Goal: Transaction & Acquisition: Purchase product/service

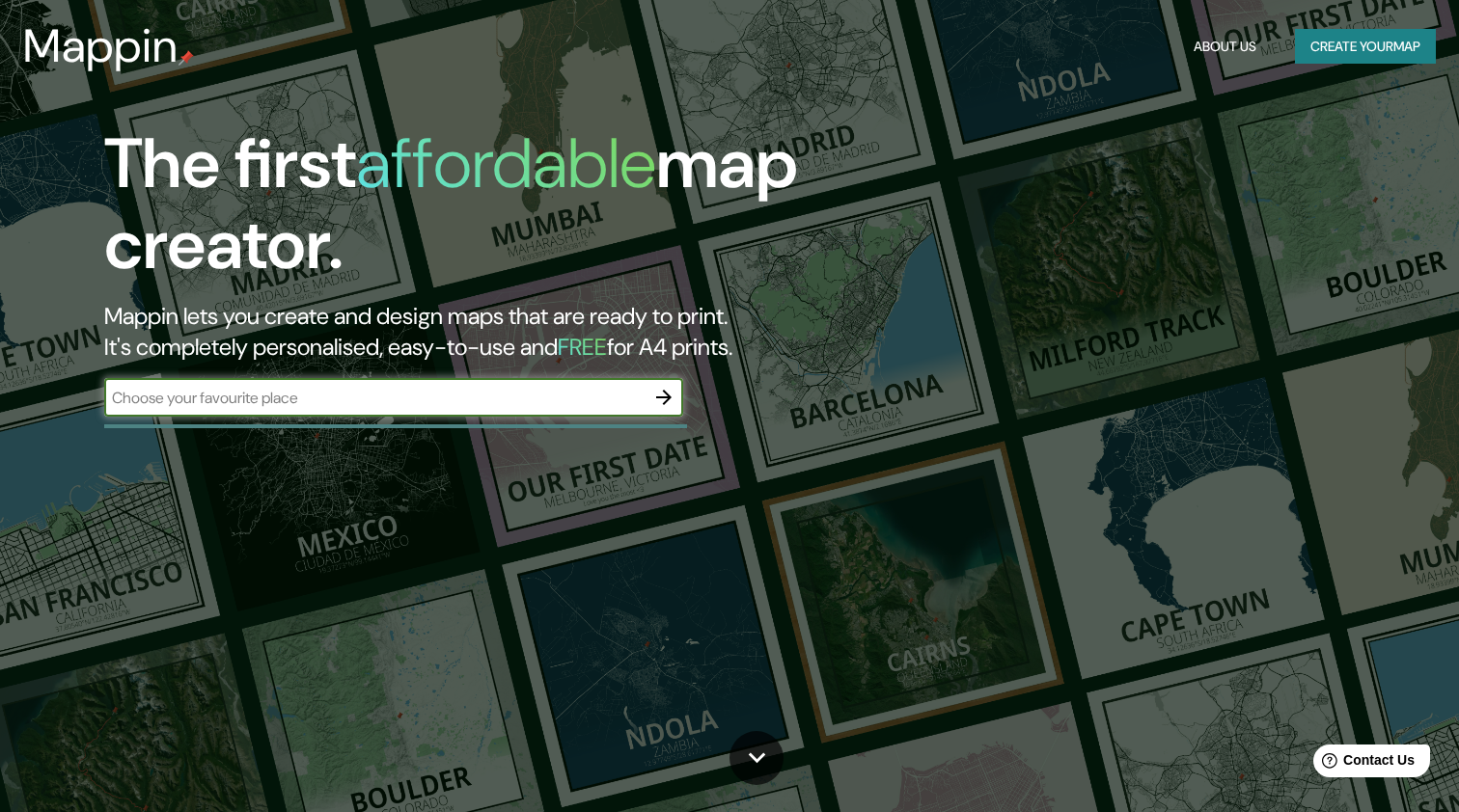
click at [468, 405] on input "text" at bounding box center [374, 398] width 541 height 22
type input "[GEOGRAPHIC_DATA]"
click at [662, 399] on icon "button" at bounding box center [664, 397] width 23 height 23
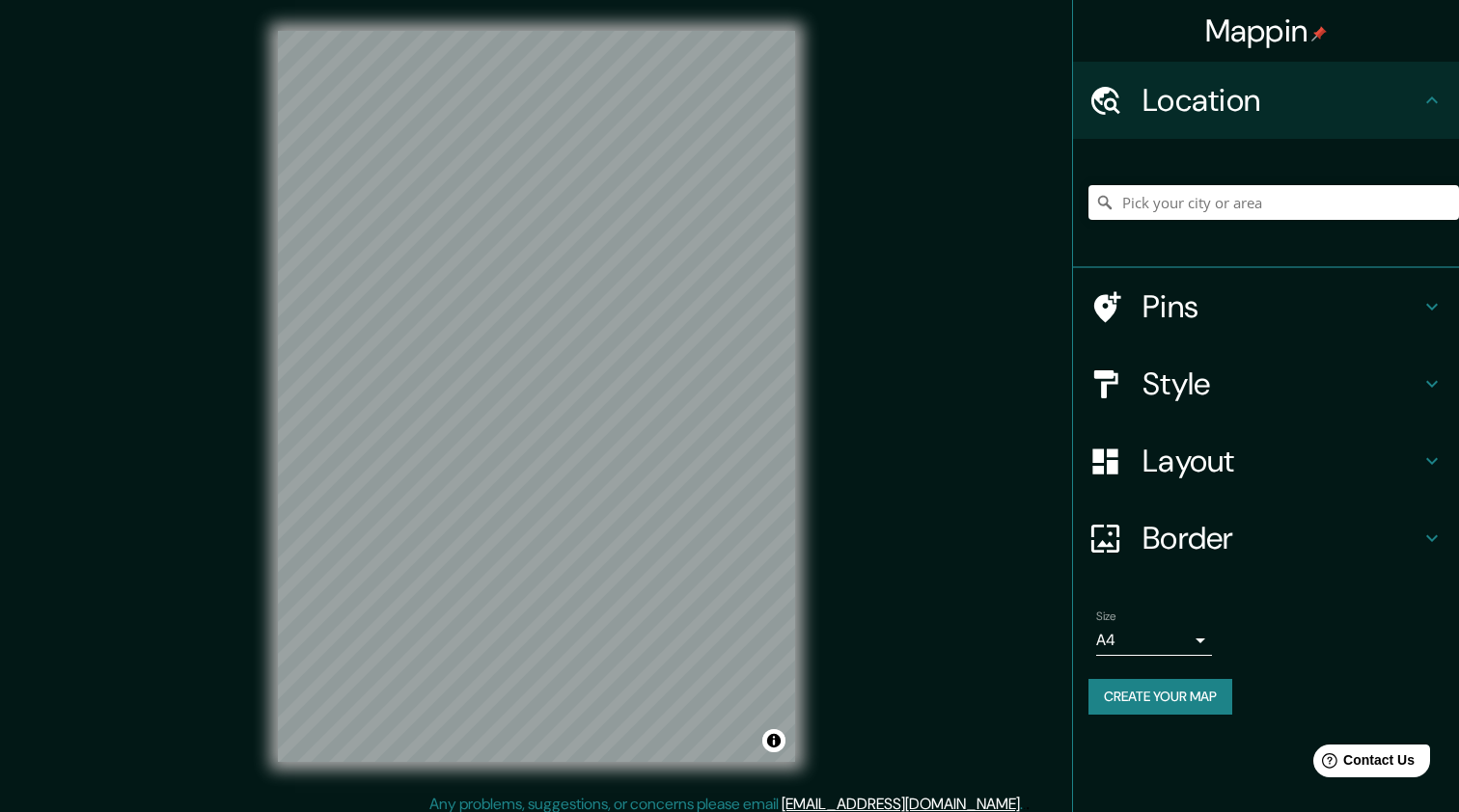
click at [1195, 383] on h4 "Style" at bounding box center [1281, 384] width 278 height 39
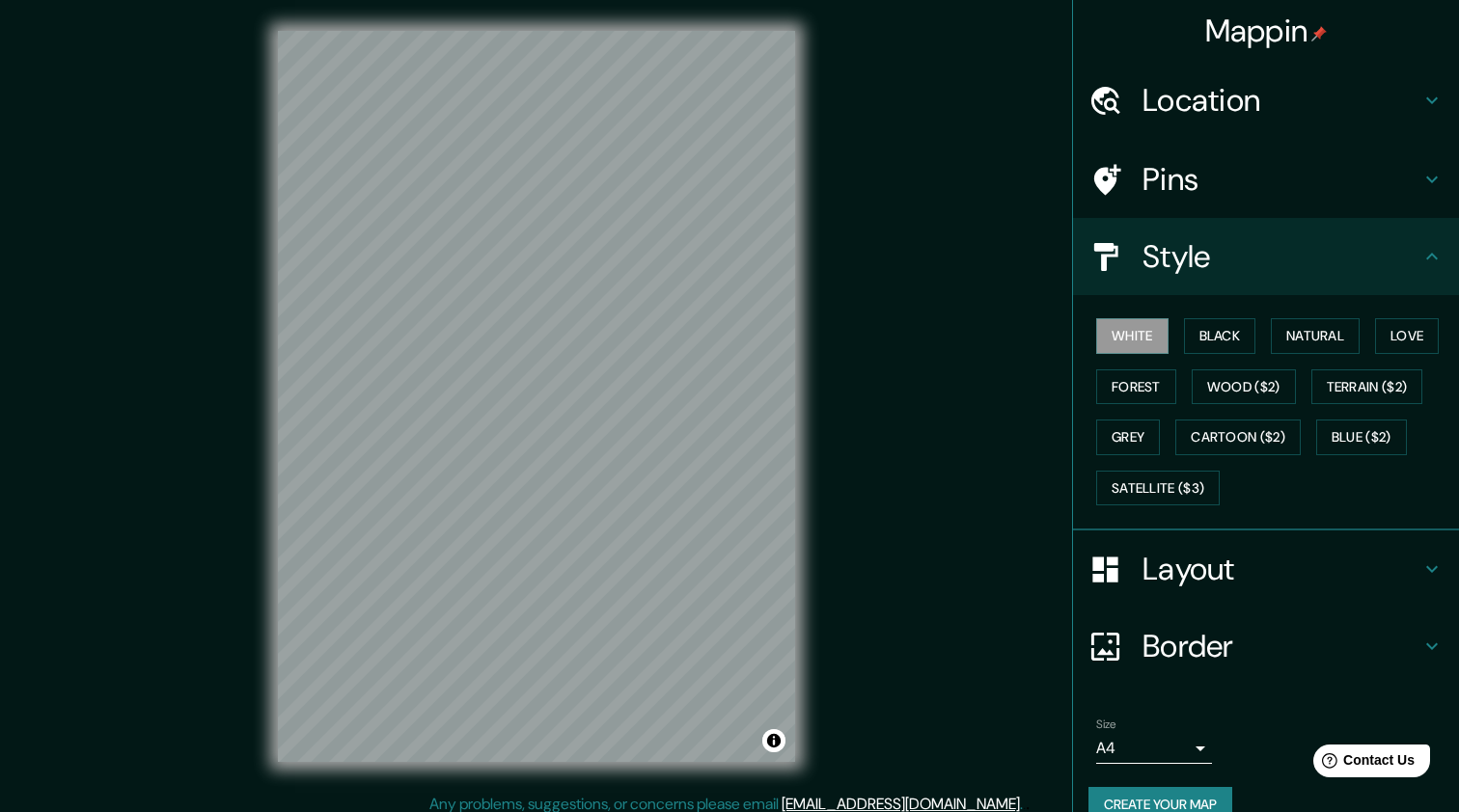
click at [1233, 195] on h4 "Pins" at bounding box center [1281, 178] width 278 height 39
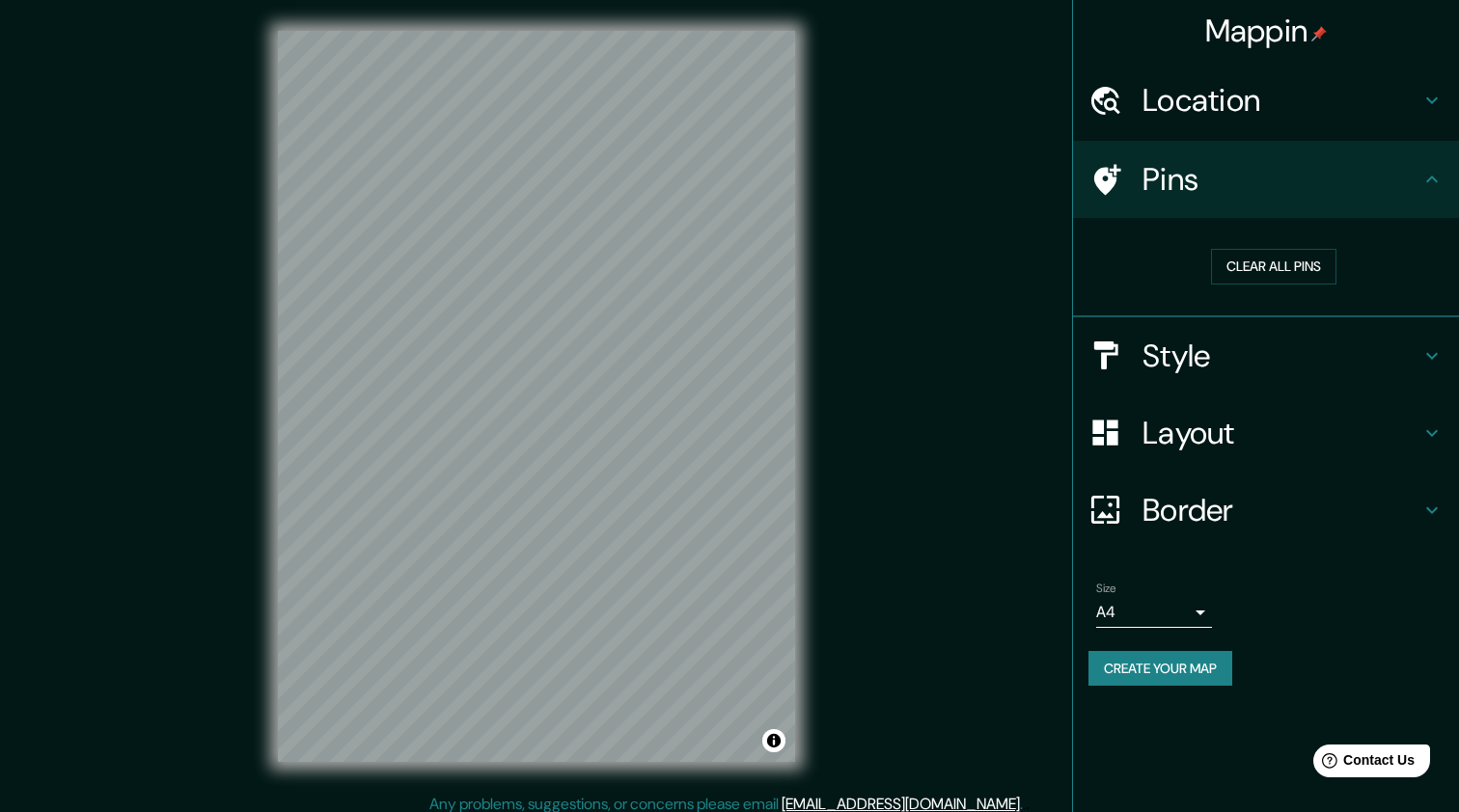
click at [1263, 107] on h4 "Location" at bounding box center [1281, 100] width 278 height 39
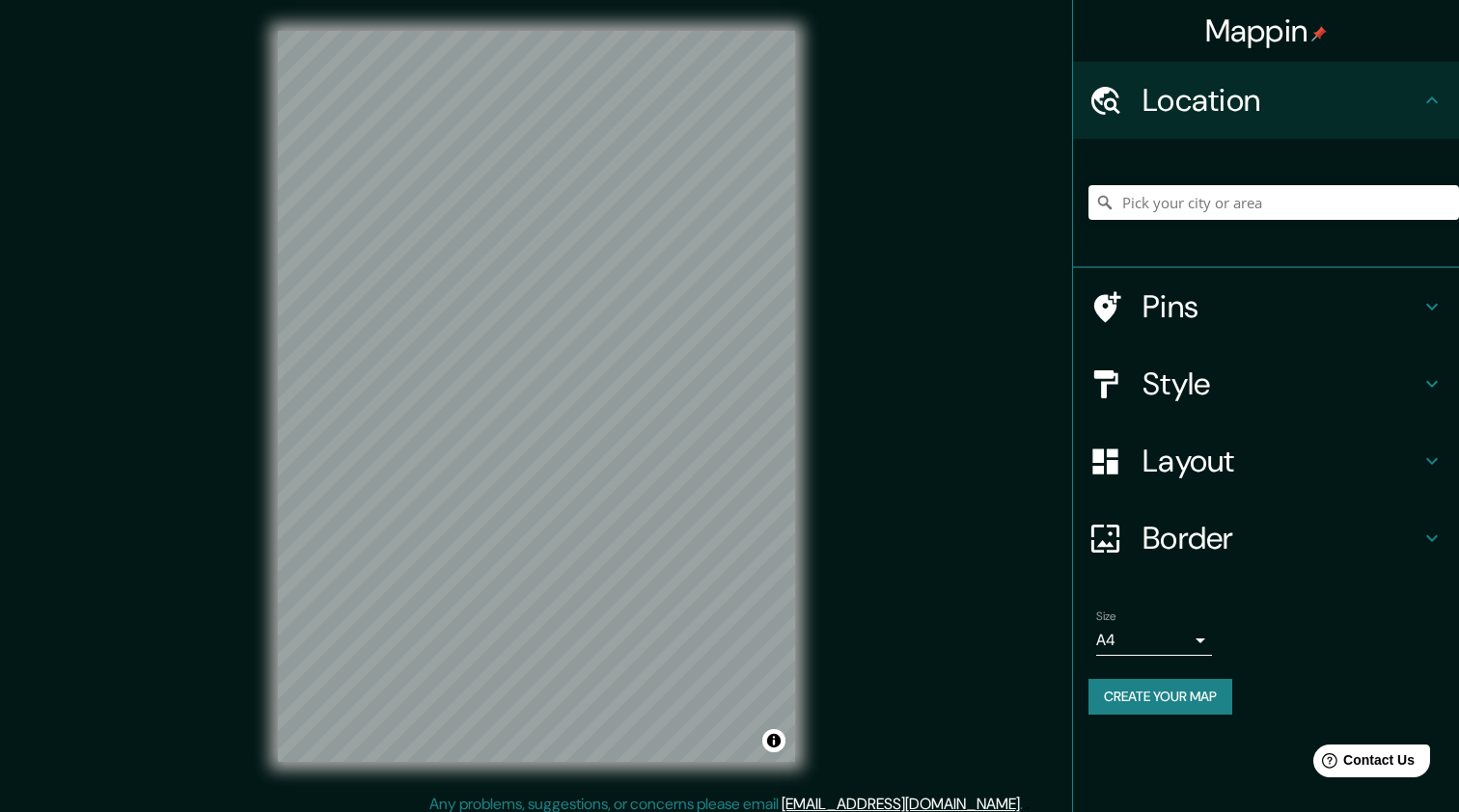
click at [1199, 468] on h4 "Layout" at bounding box center [1281, 461] width 278 height 39
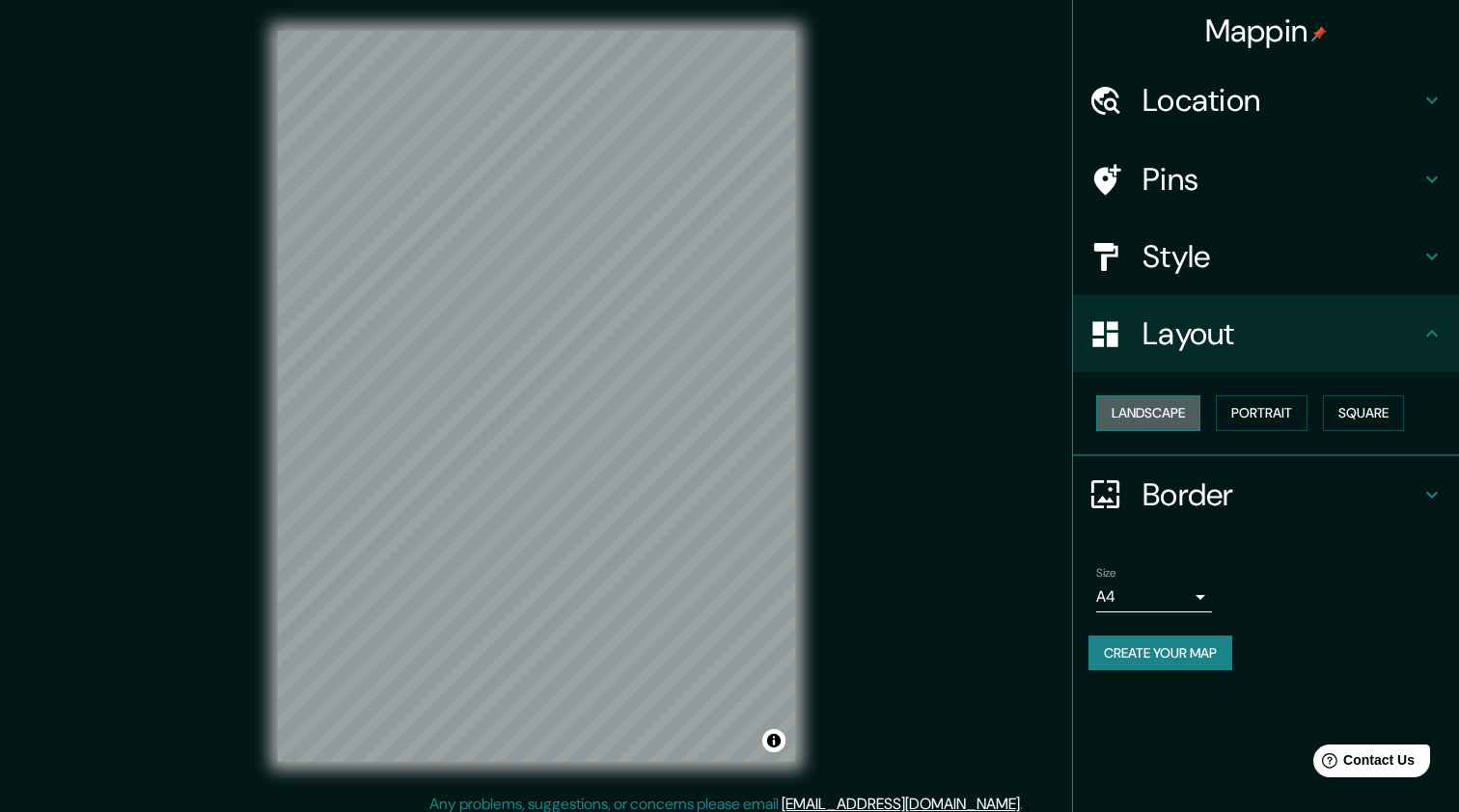
click at [1149, 416] on button "Landscape" at bounding box center [1148, 413] width 104 height 36
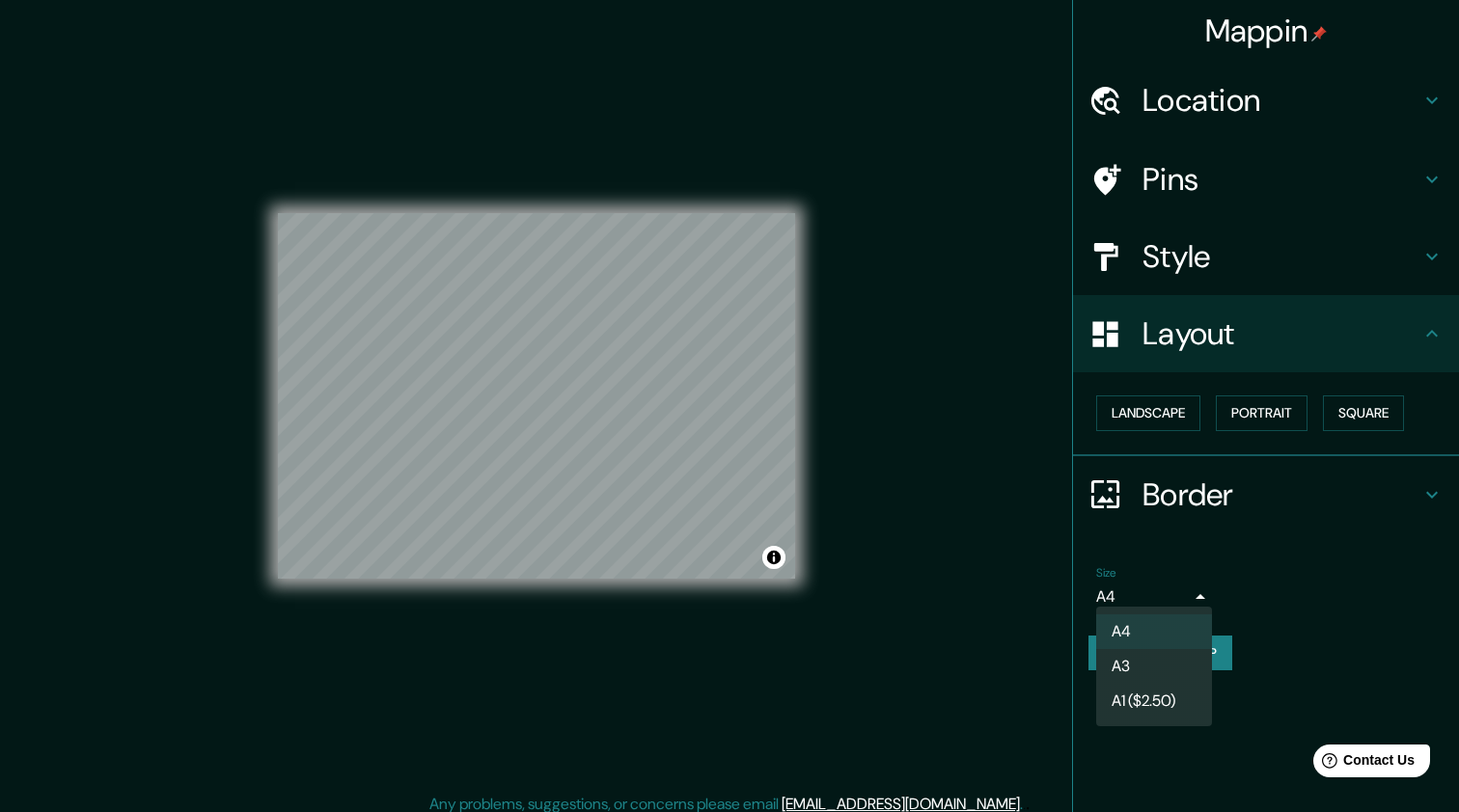
click at [1191, 591] on body "Mappin Location Pins Style Layout Landscape Portrait Square Border Choose a bor…" at bounding box center [729, 406] width 1459 height 812
click at [1156, 701] on li "A1 ($2.50)" at bounding box center [1154, 701] width 116 height 35
type input "a3"
